Goal: Task Accomplishment & Management: Manage account settings

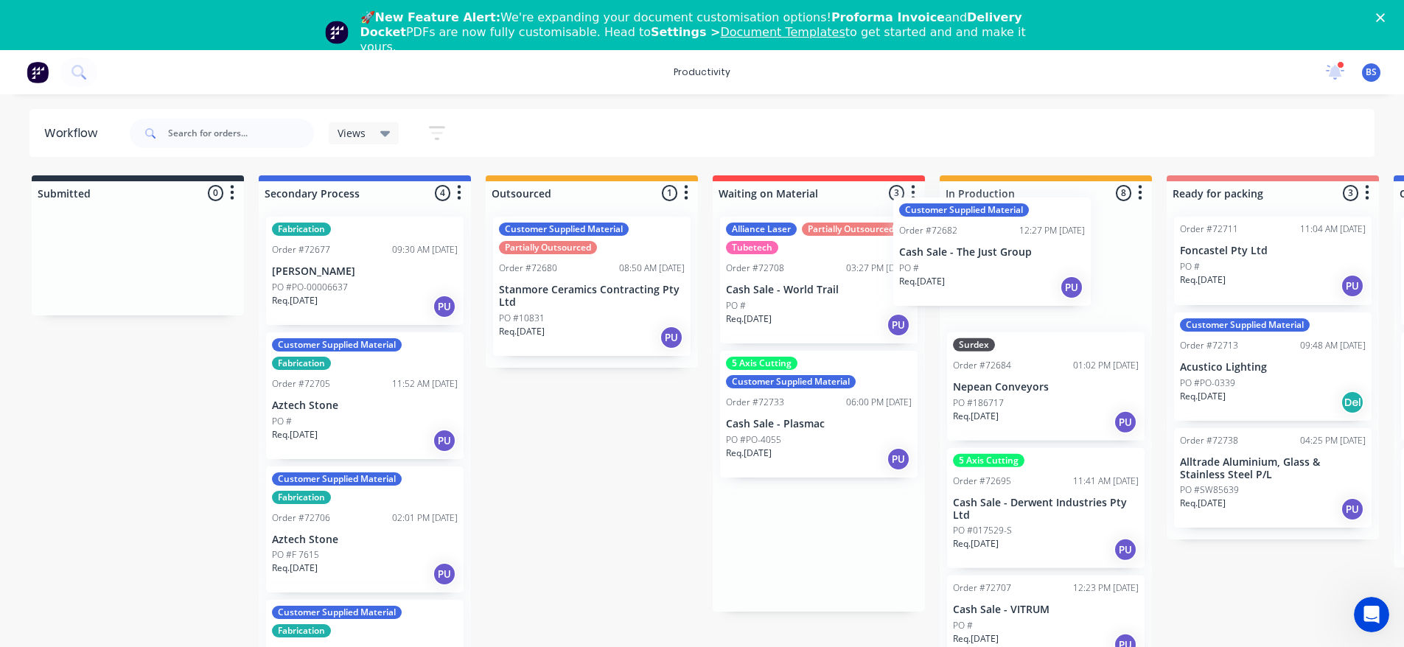
drag, startPoint x: 819, startPoint y: 294, endPoint x: 1001, endPoint y: 275, distance: 183.0
click at [1001, 275] on div "Submitted 0 Sort By Created date Required date Order number Customer name Most …" at bounding box center [1324, 425] width 2671 height 500
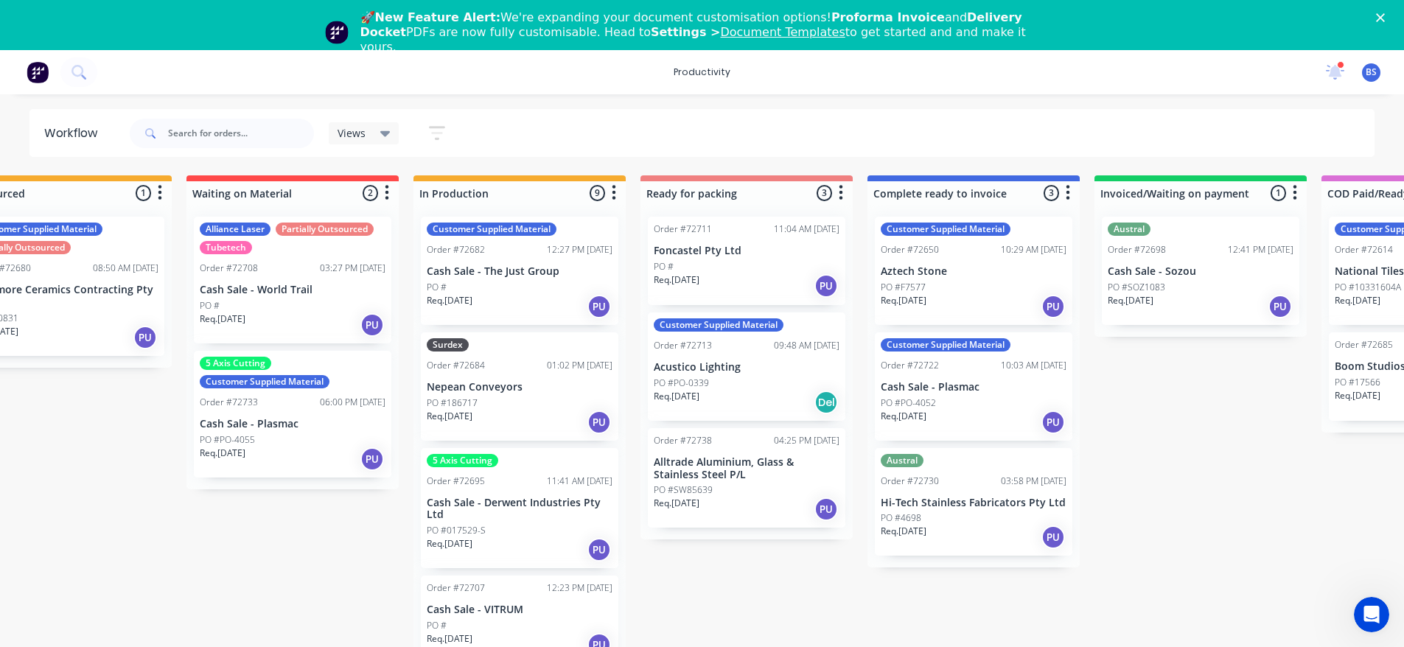
click at [612, 190] on icon "button" at bounding box center [614, 192] width 4 height 18
click at [609, 224] on button "Sort By" at bounding box center [548, 225] width 147 height 24
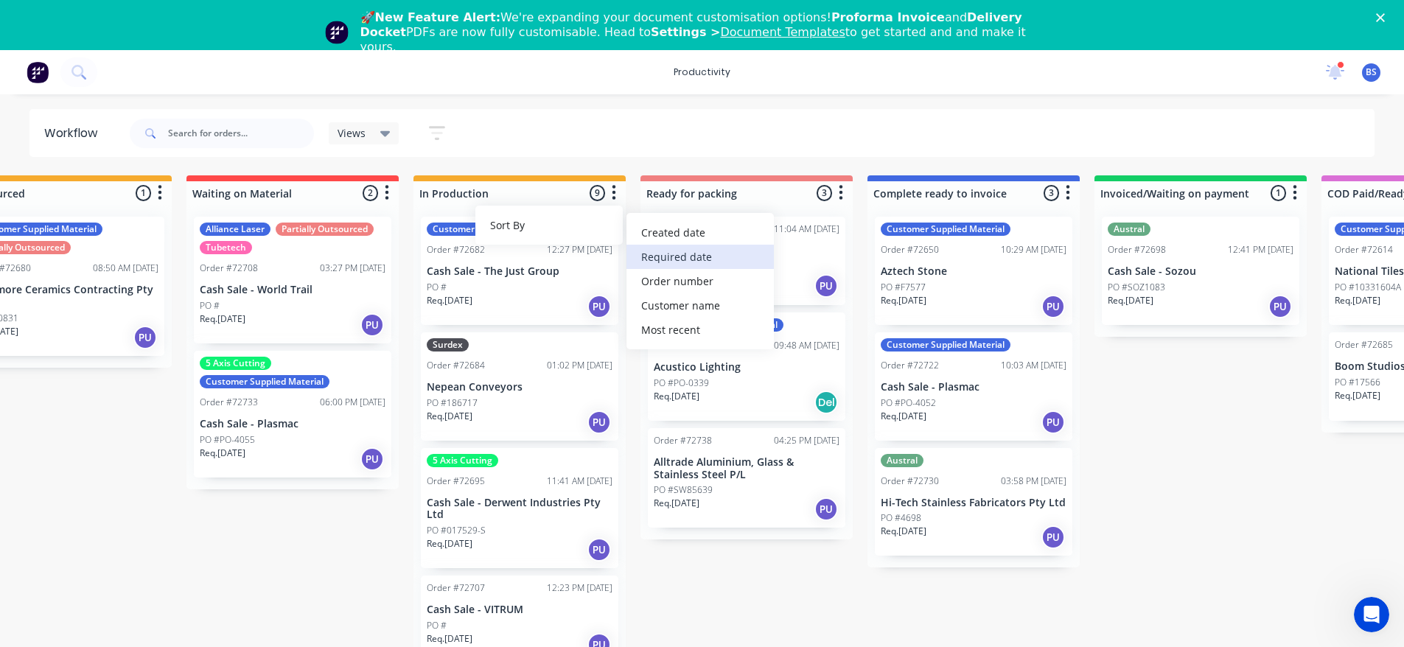
click at [664, 259] on date "Required date" at bounding box center [699, 257] width 147 height 24
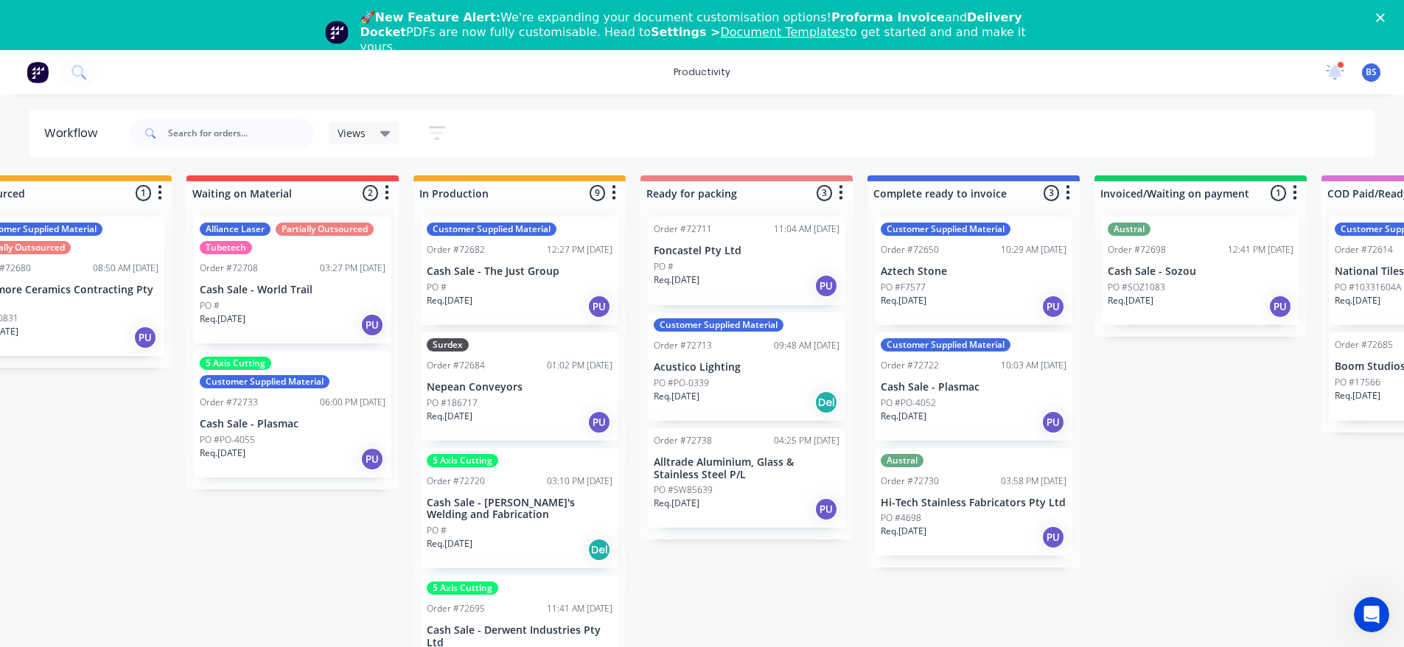
click at [841, 194] on icon "button" at bounding box center [841, 193] width 4 height 15
click at [811, 228] on button "Sort By" at bounding box center [775, 225] width 147 height 24
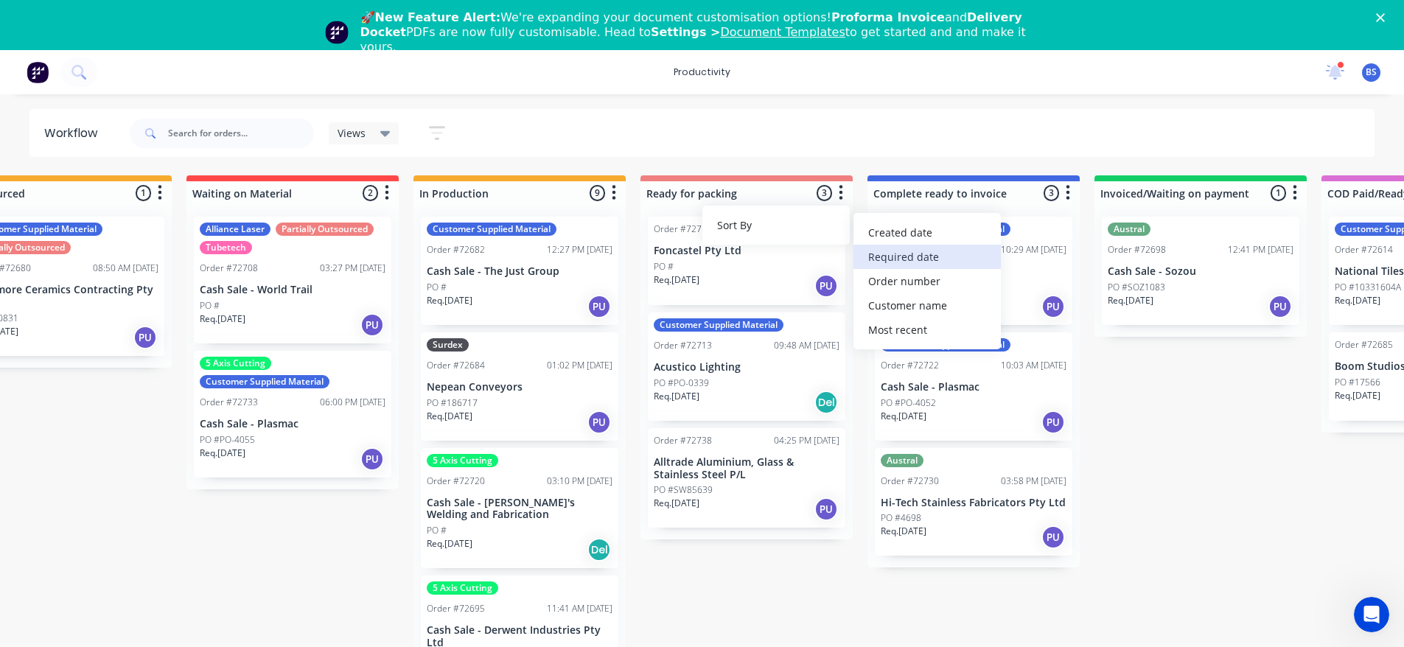
click at [897, 257] on date "Required date" at bounding box center [926, 257] width 147 height 24
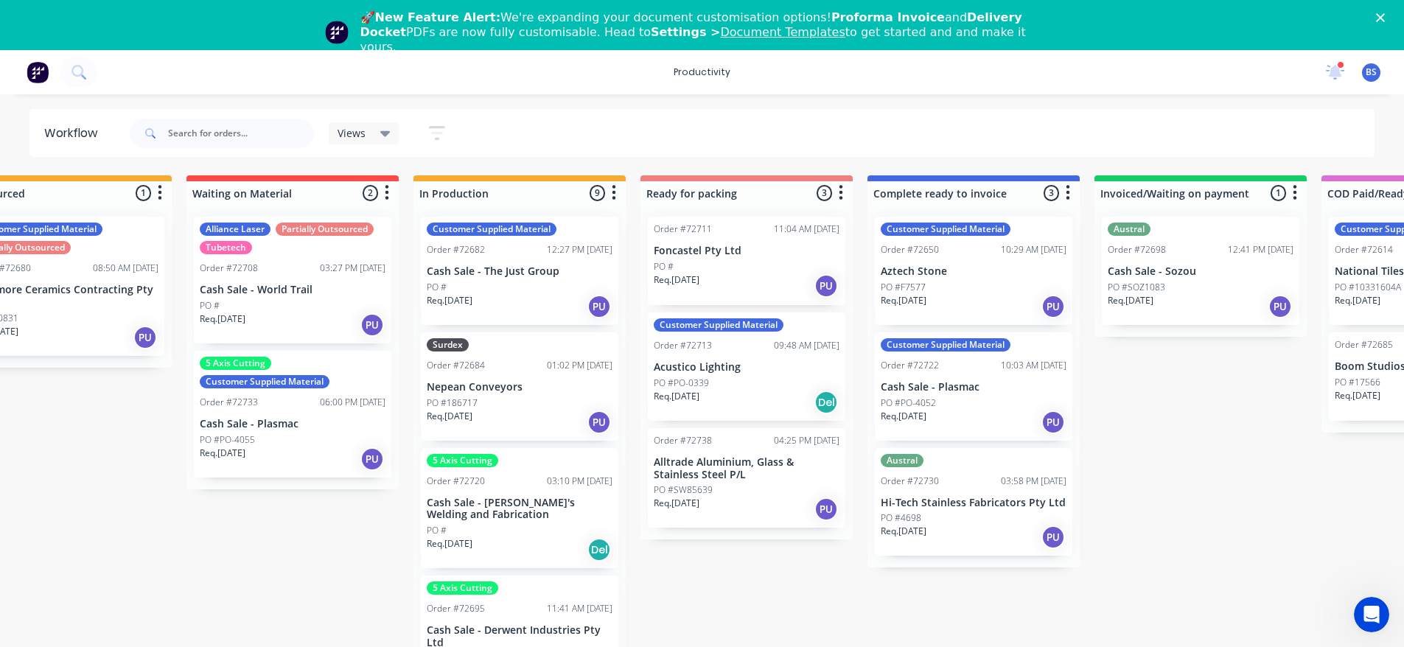
click at [735, 272] on div "PO #" at bounding box center [747, 266] width 186 height 13
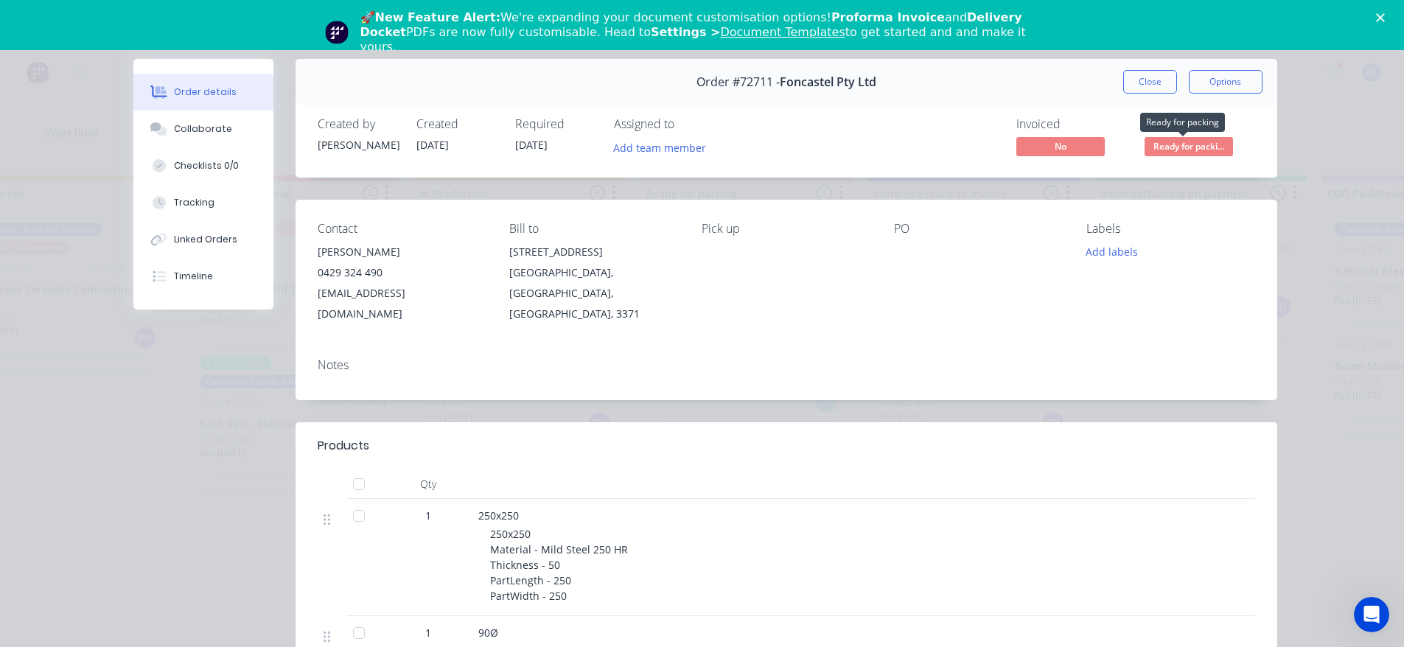
click at [1158, 147] on span "Ready for packi..." at bounding box center [1188, 146] width 88 height 18
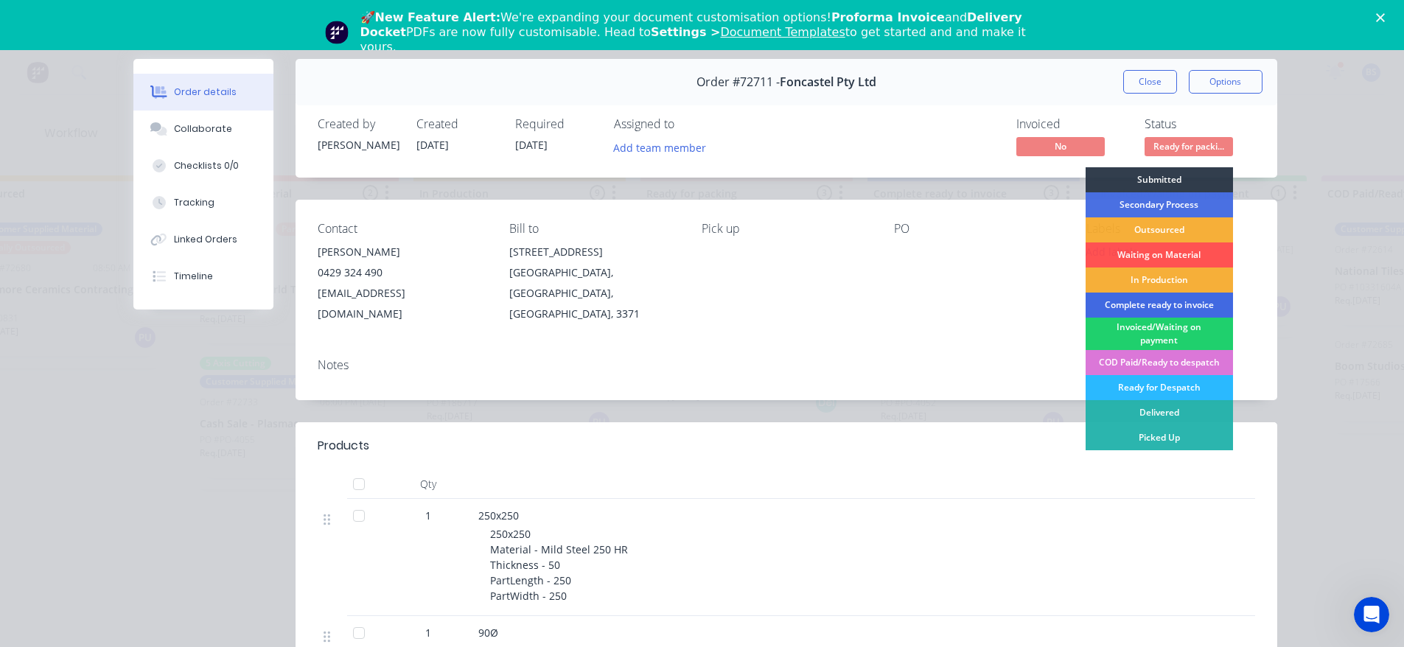
click at [1157, 304] on div "Complete ready to invoice" at bounding box center [1158, 305] width 147 height 25
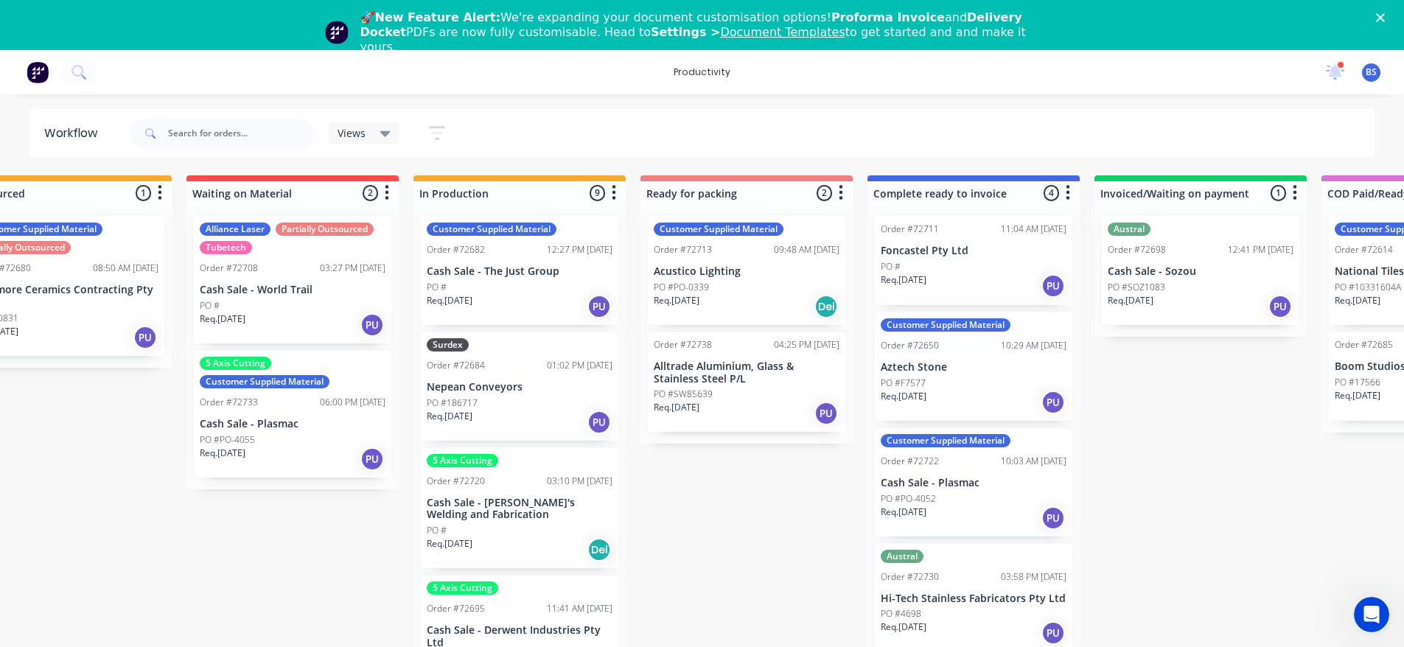
click at [528, 528] on div "PO #" at bounding box center [520, 530] width 186 height 13
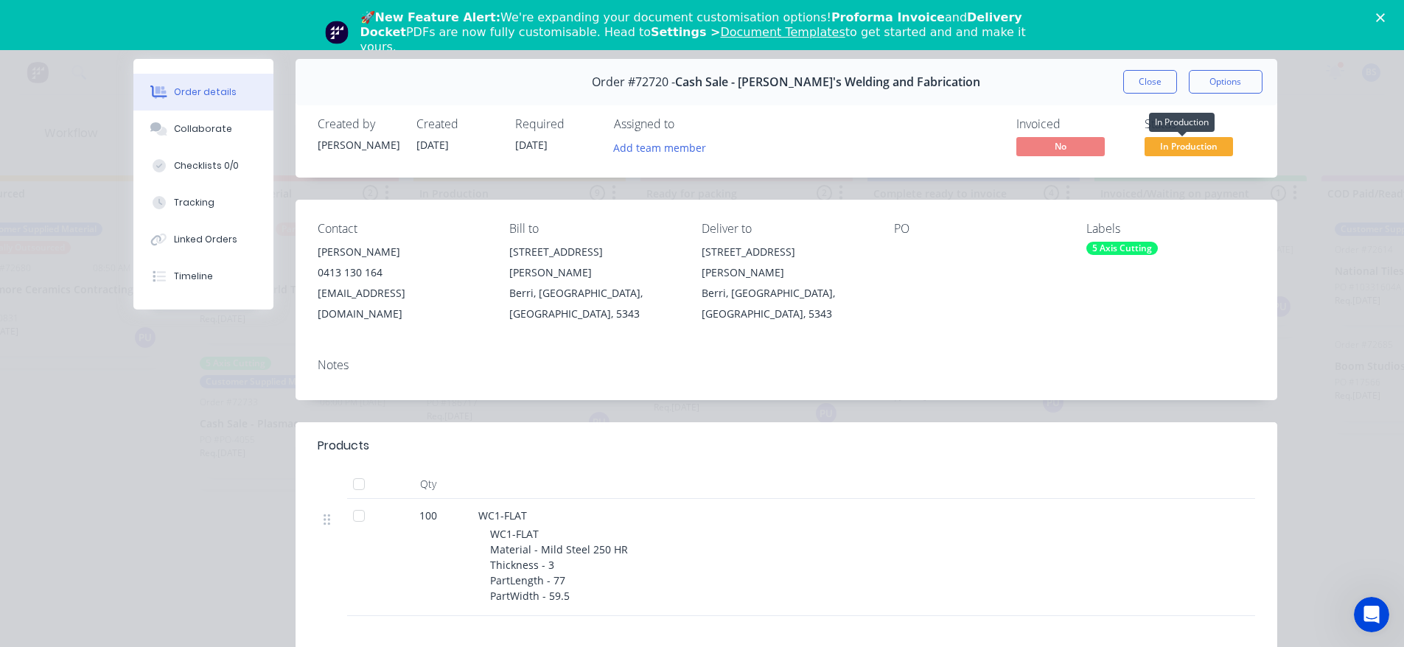
click at [1149, 150] on span "In Production" at bounding box center [1188, 146] width 88 height 18
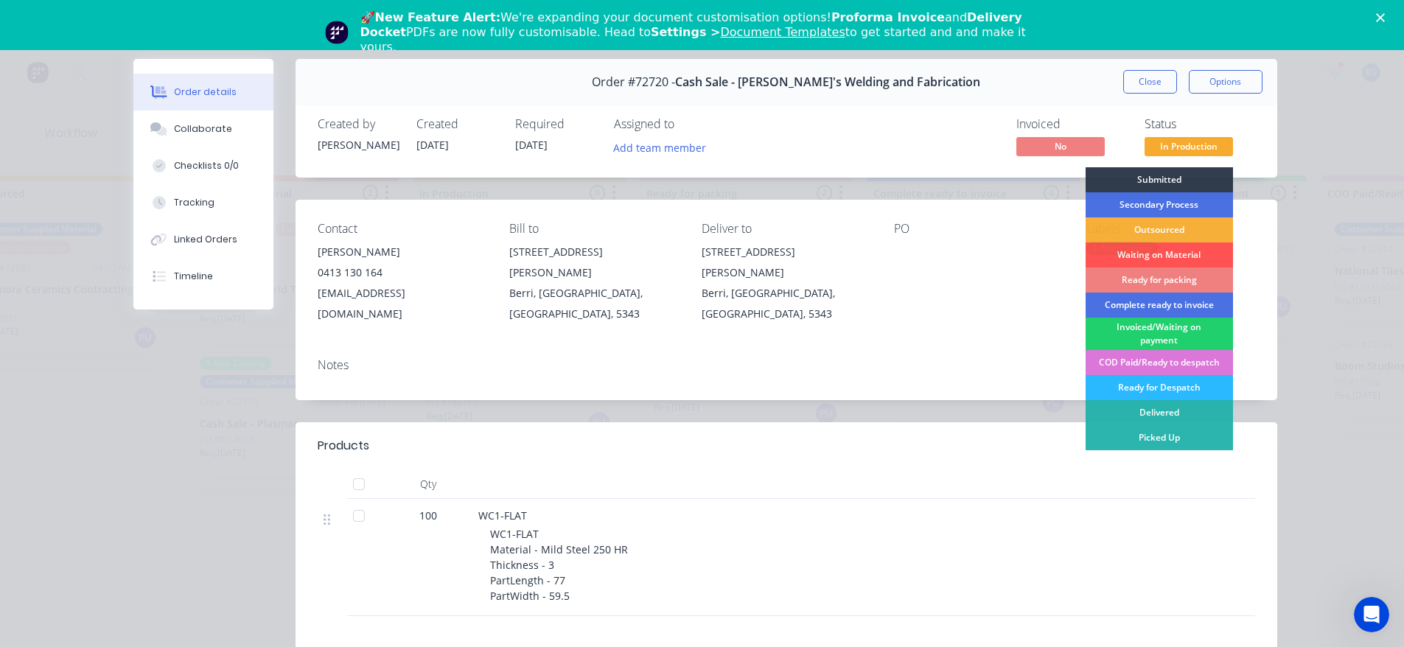
click at [1150, 284] on div "Ready for packing" at bounding box center [1158, 279] width 147 height 25
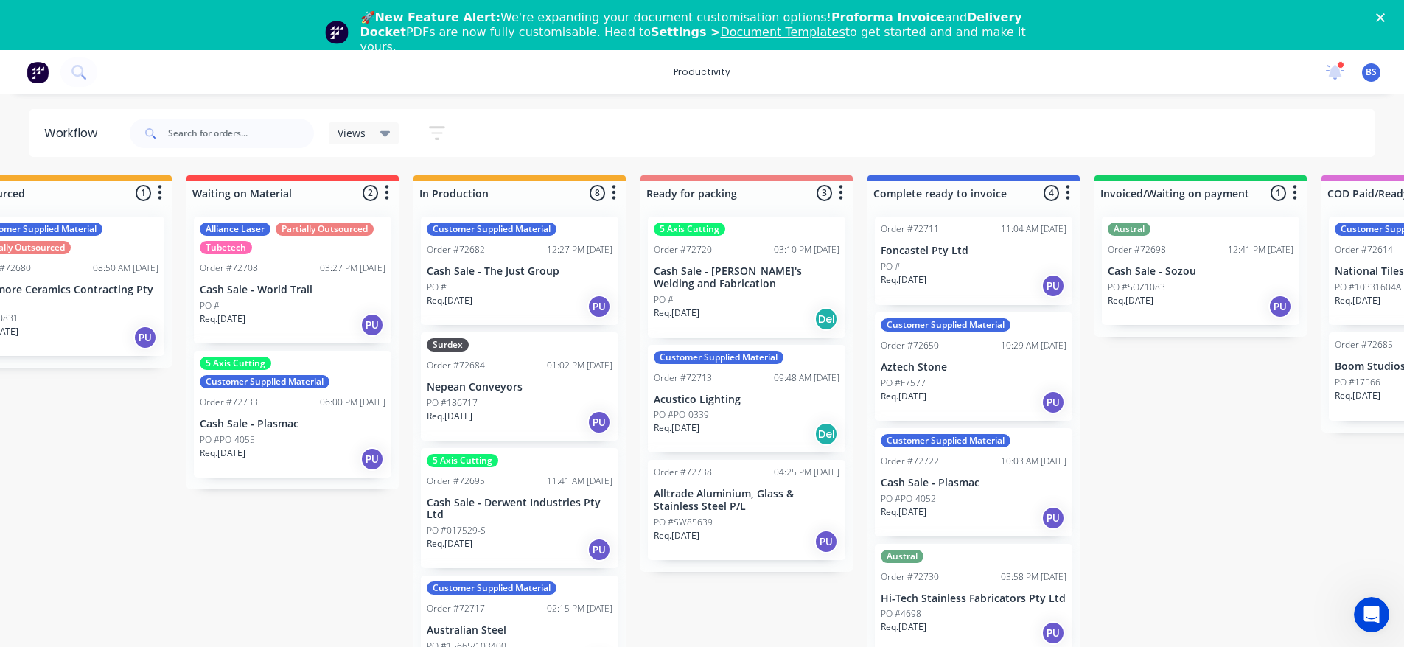
click at [842, 195] on icon "button" at bounding box center [841, 192] width 4 height 18
click at [841, 223] on button "Sort By" at bounding box center [775, 225] width 147 height 24
click at [897, 254] on date "Required date" at bounding box center [926, 257] width 147 height 24
